Goal: Information Seeking & Learning: Learn about a topic

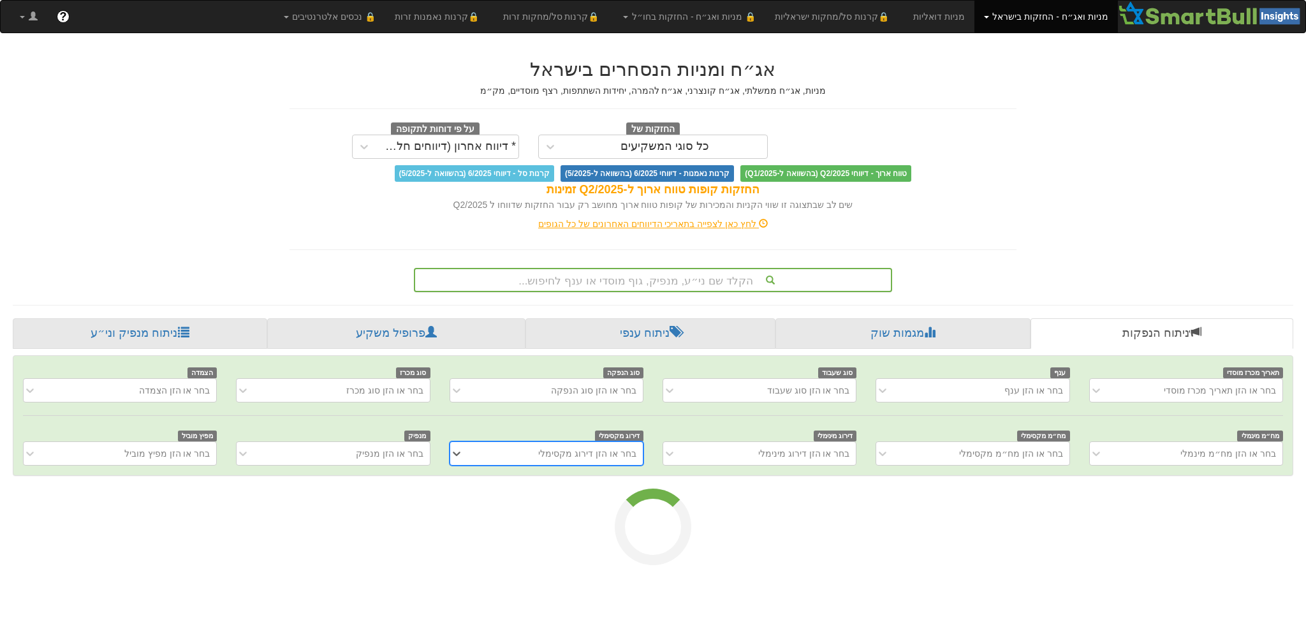
click at [633, 274] on div "הקלד שם ני״ע, מנפיק, גוף מוסדי או ענף לחיפוש..." at bounding box center [653, 280] width 476 height 22
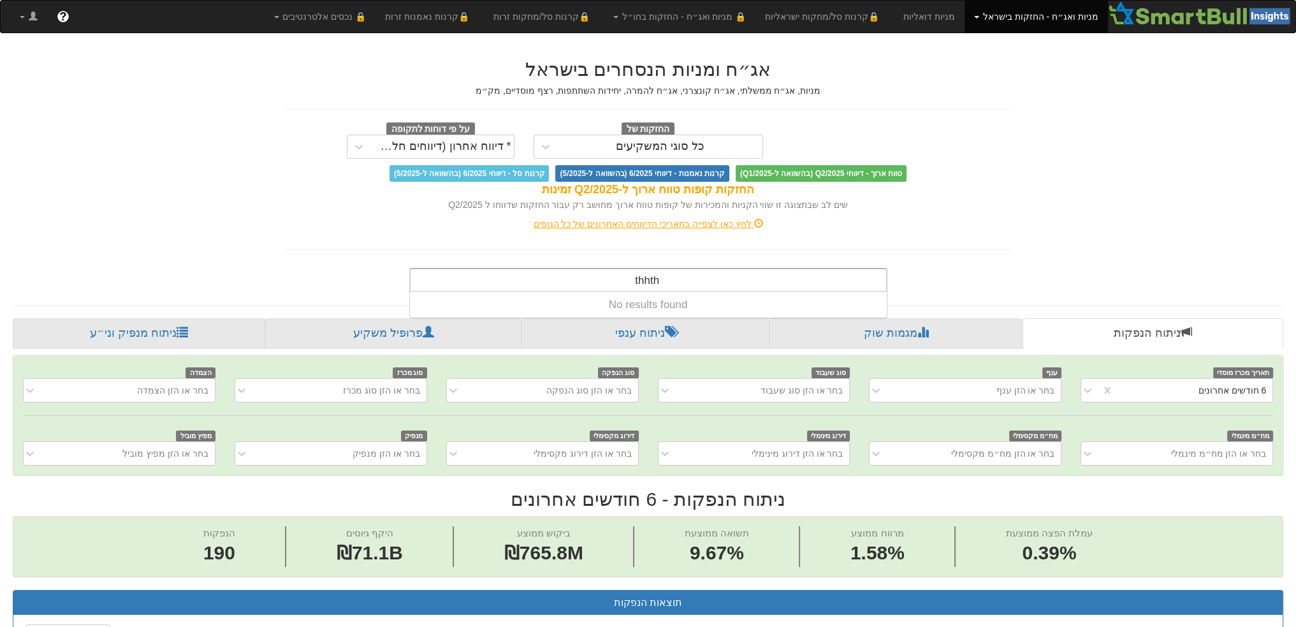
scroll to position [0, 2242]
drag, startPoint x: 633, startPoint y: 274, endPoint x: 706, endPoint y: 283, distance: 73.3
click at [654, 283] on div "thhth thhth" at bounding box center [649, 280] width 476 height 22
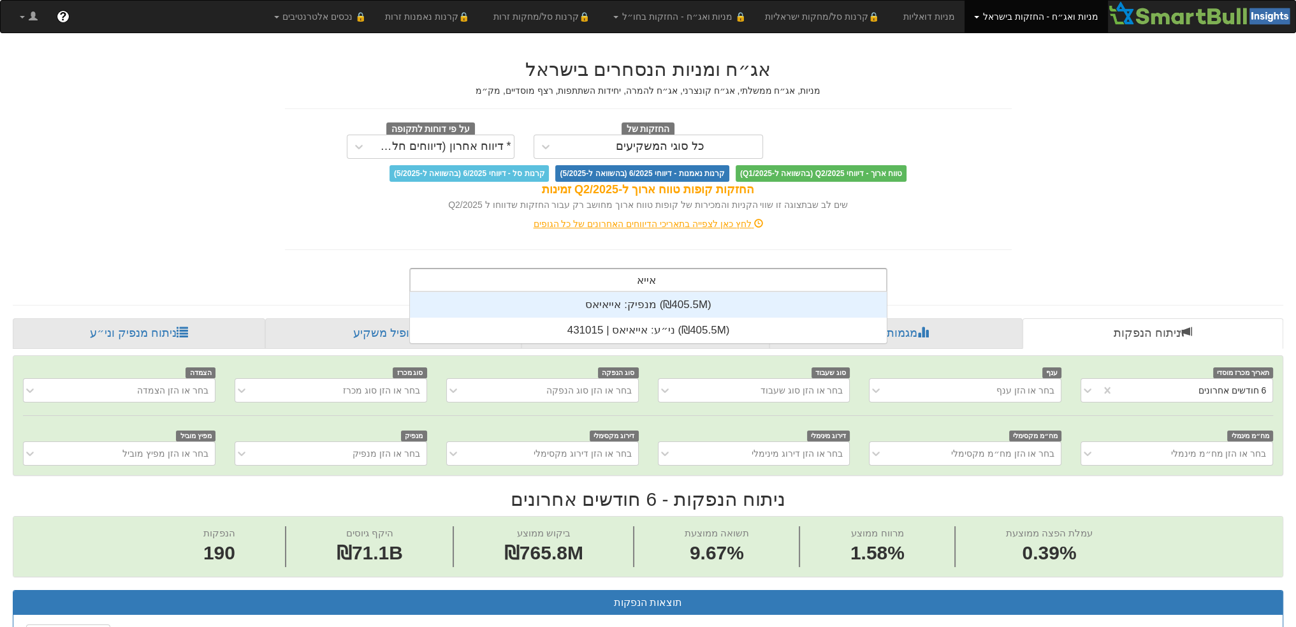
scroll to position [51, 0]
type input "אייאי"
click at [654, 291] on div "מנפיק: ‏אייאיאס ‎(₪405.5M)‎" at bounding box center [648, 305] width 477 height 26
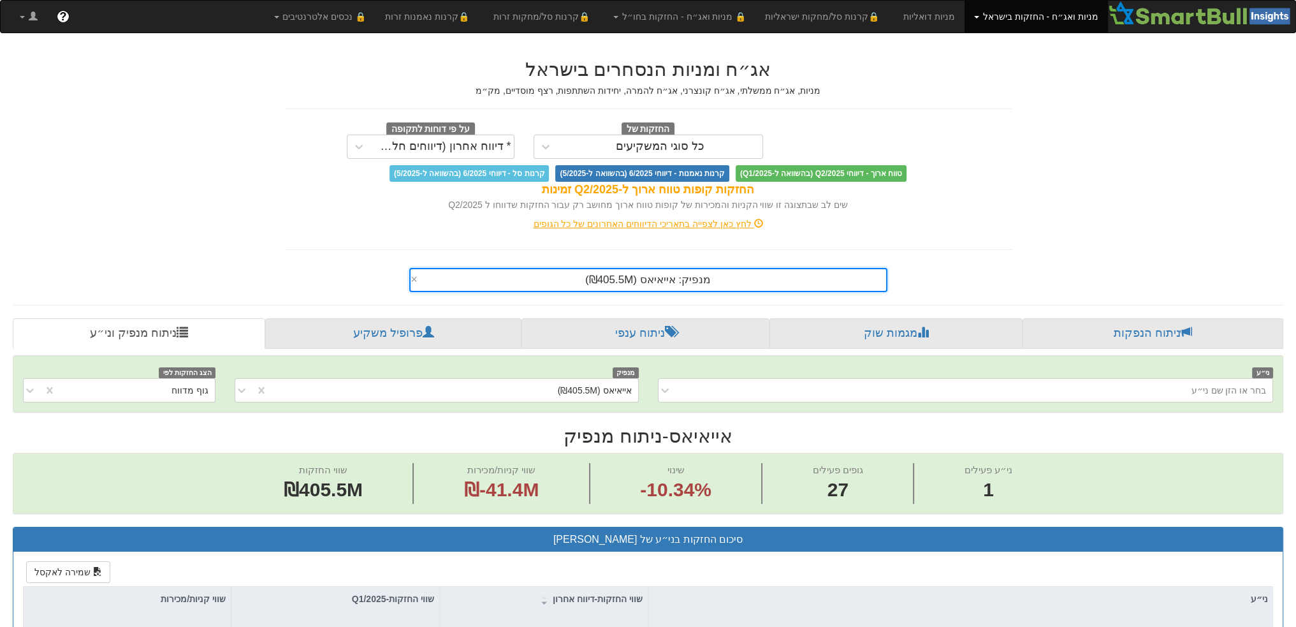
scroll to position [351, 0]
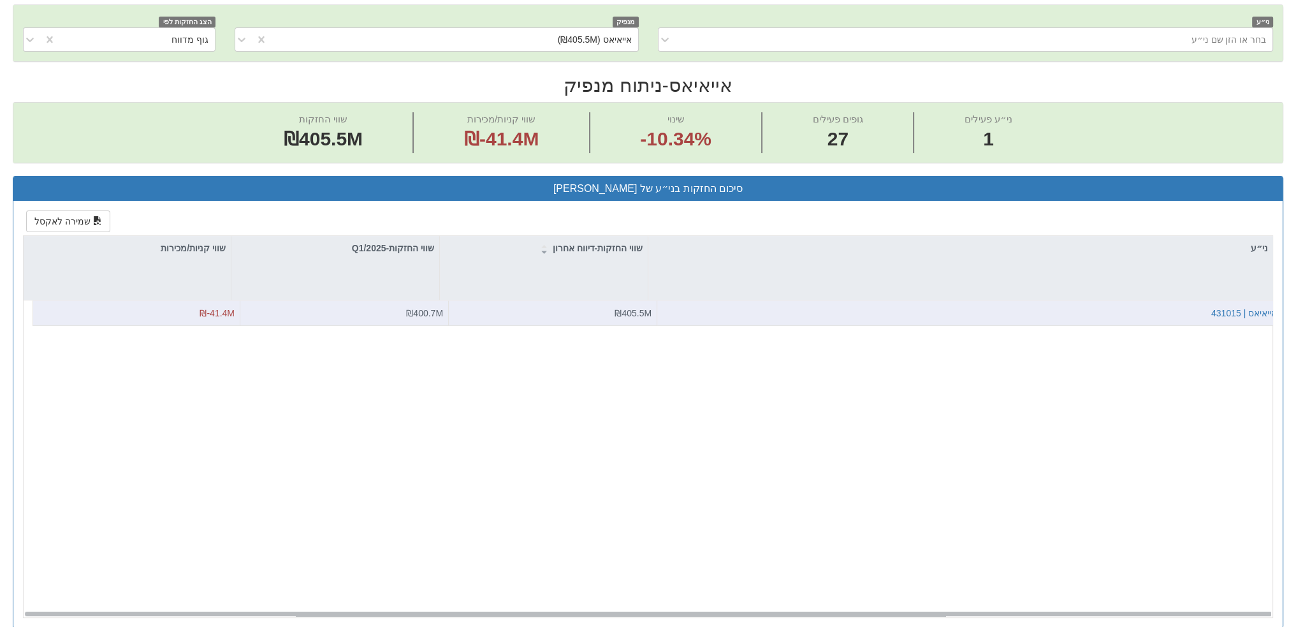
click at [654, 291] on div "אייאיאס | 431015" at bounding box center [970, 313] width 615 height 13
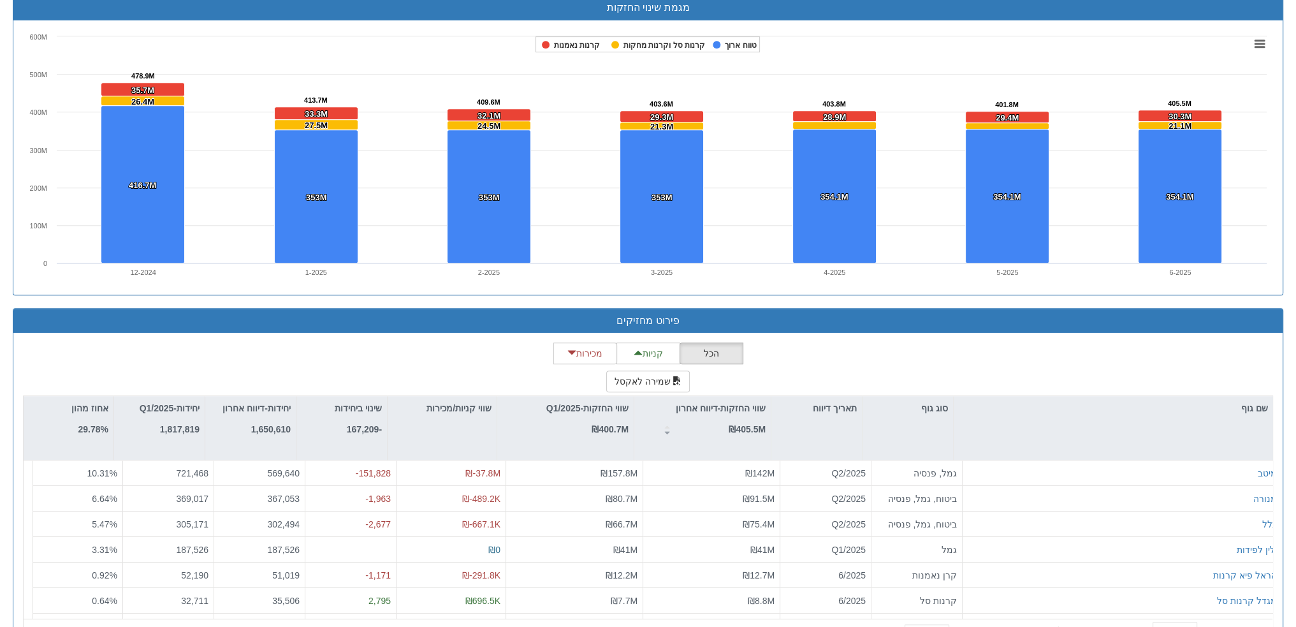
scroll to position [923, 0]
